Goal: Task Accomplishment & Management: Manage account settings

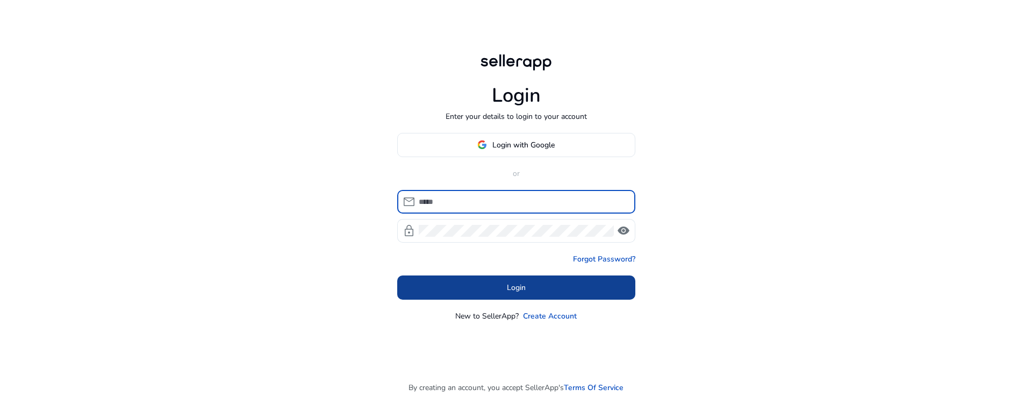
type input "**********"
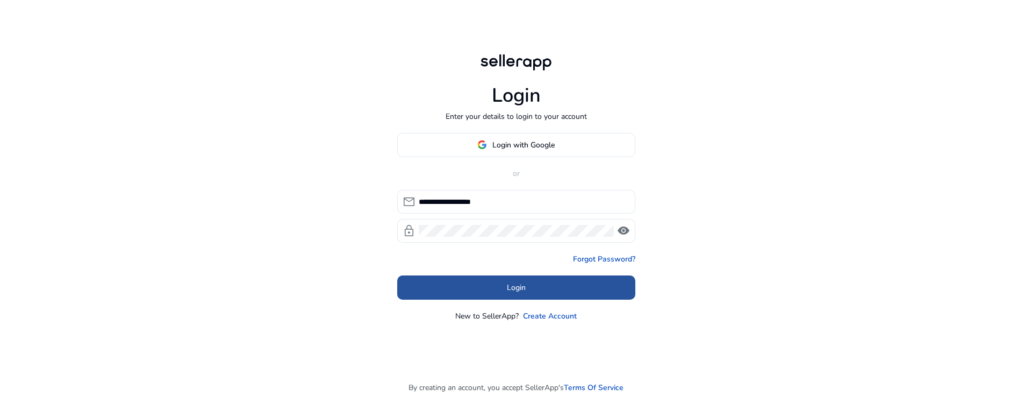
click at [541, 282] on span at bounding box center [516, 287] width 238 height 26
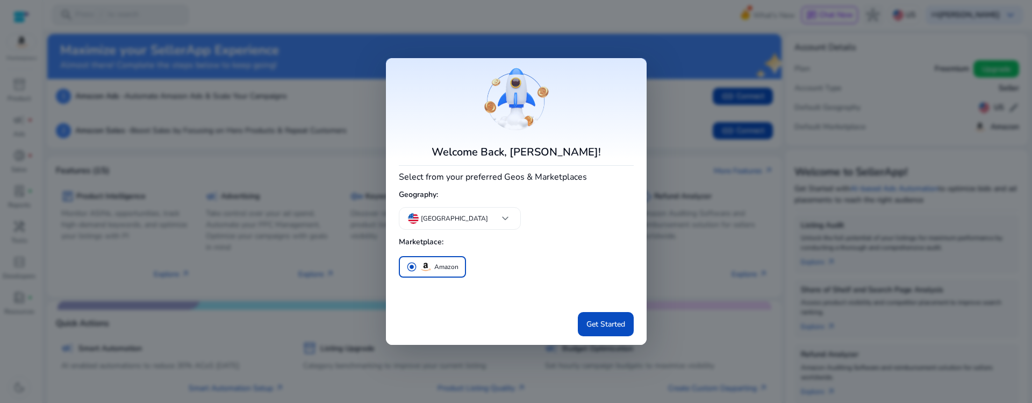
click at [503, 14] on div at bounding box center [516, 201] width 1032 height 403
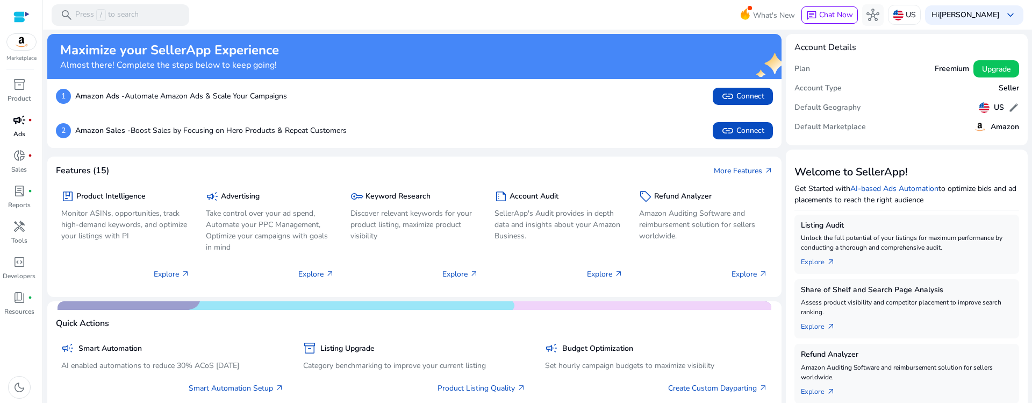
click at [16, 123] on span "campaign" at bounding box center [19, 119] width 13 height 13
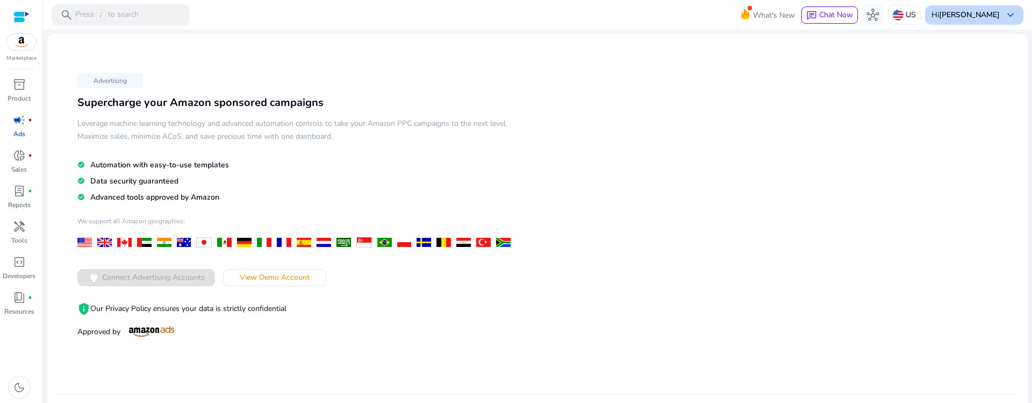
click at [965, 20] on div "Hi [PERSON_NAME] keyboard_arrow_down" at bounding box center [974, 14] width 98 height 19
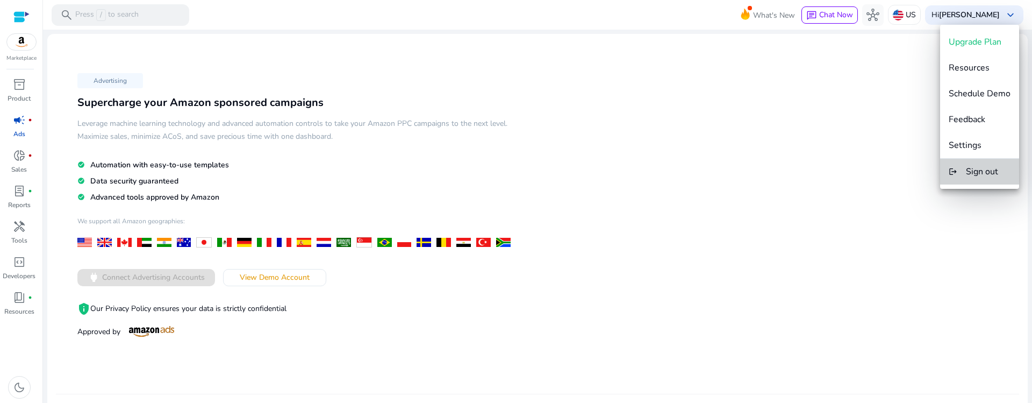
click at [988, 169] on span "Sign out" at bounding box center [982, 172] width 32 height 12
